Goal: Information Seeking & Learning: Learn about a topic

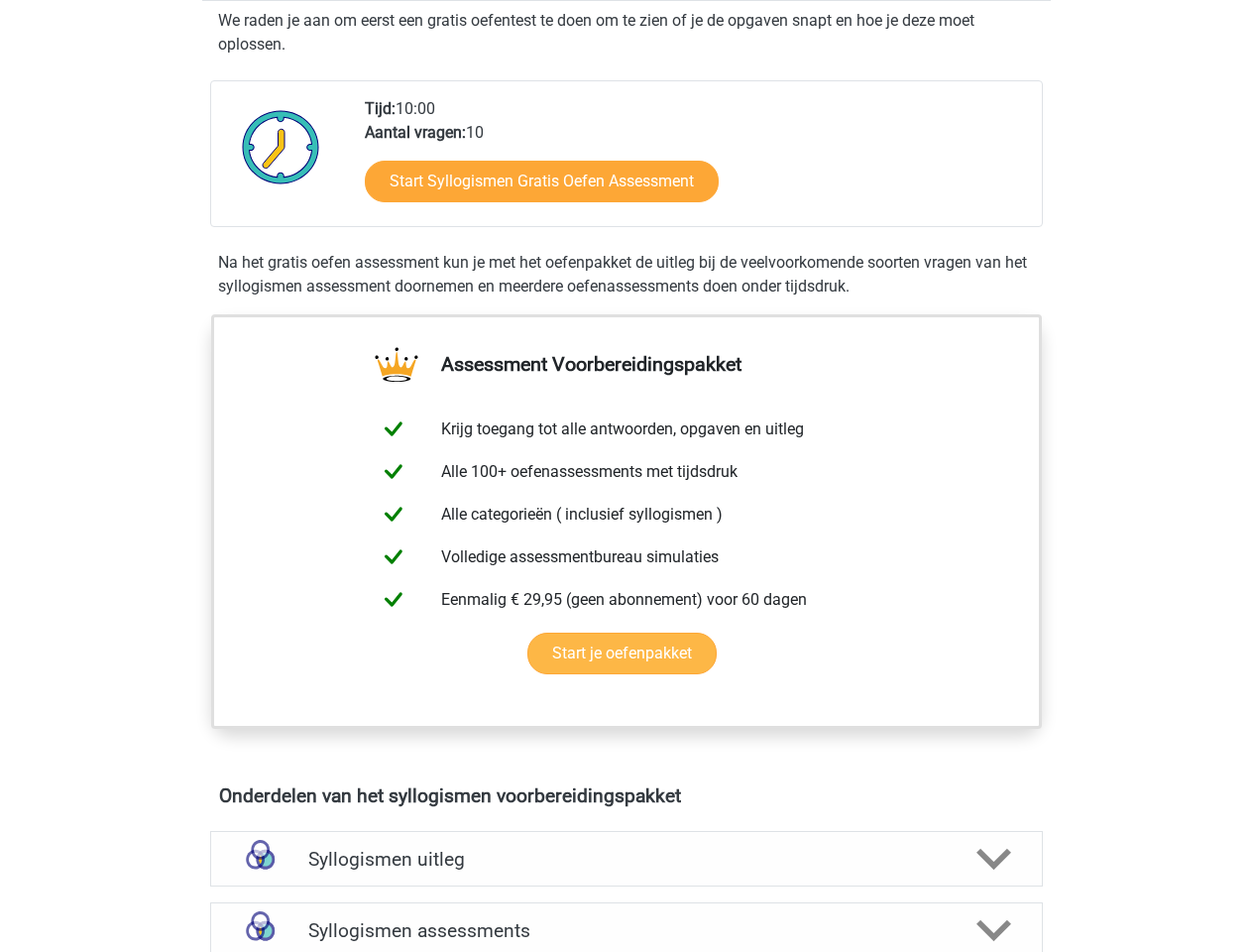
scroll to position [382, 0]
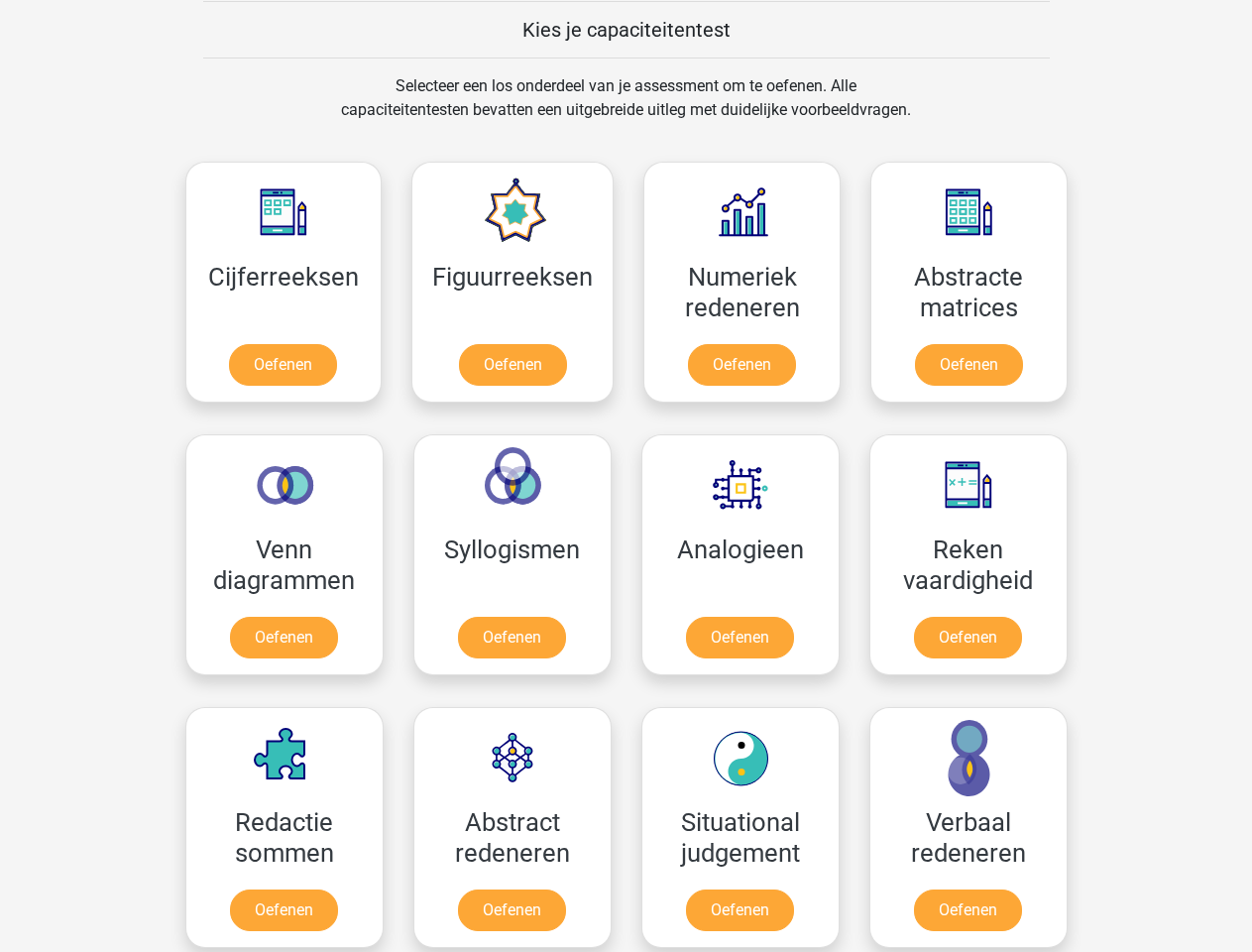
scroll to position [769, 0]
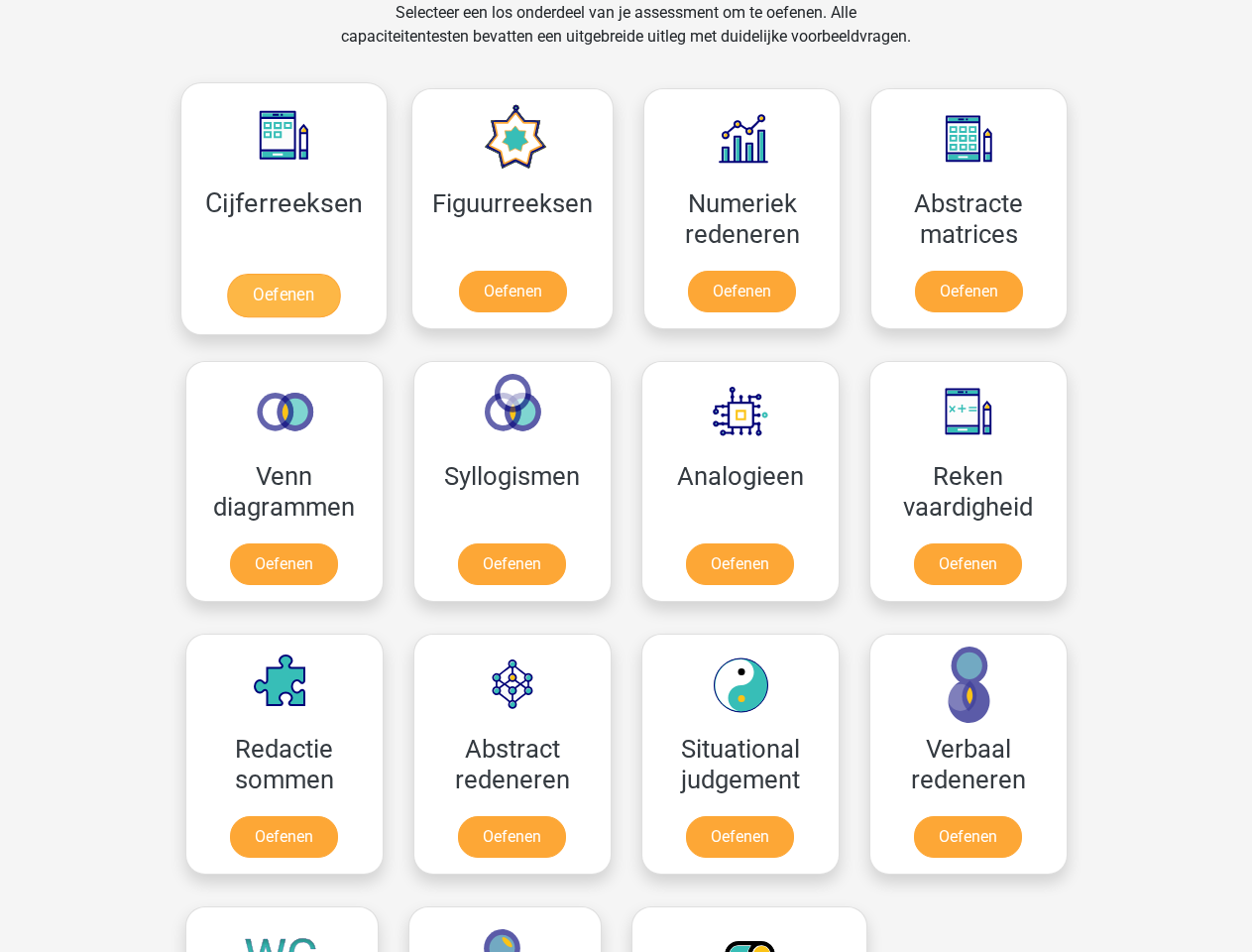
scroll to position [841, 0]
